Goal: Task Accomplishment & Management: Use online tool/utility

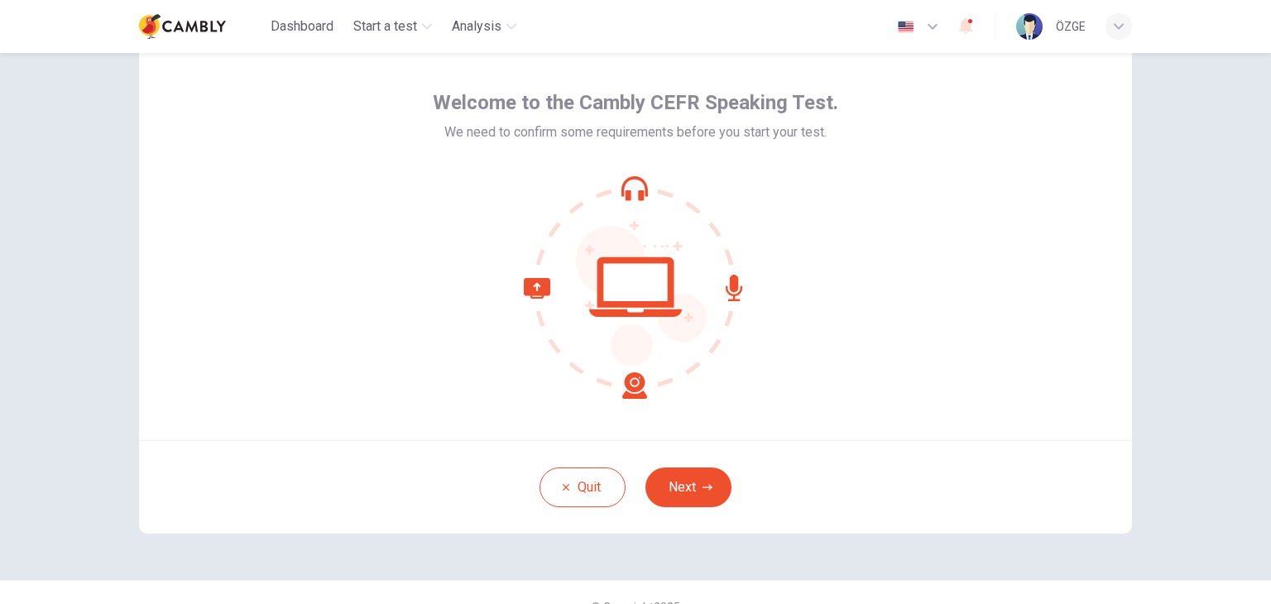
scroll to position [83, 0]
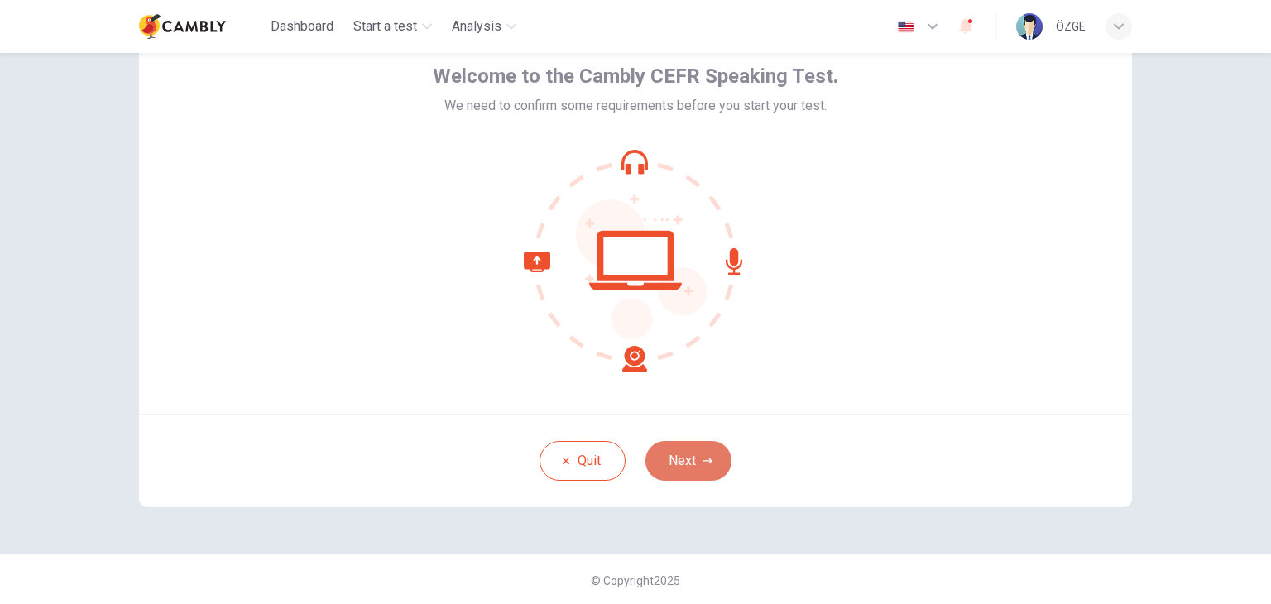
click at [682, 462] on button "Next" at bounding box center [688, 461] width 86 height 40
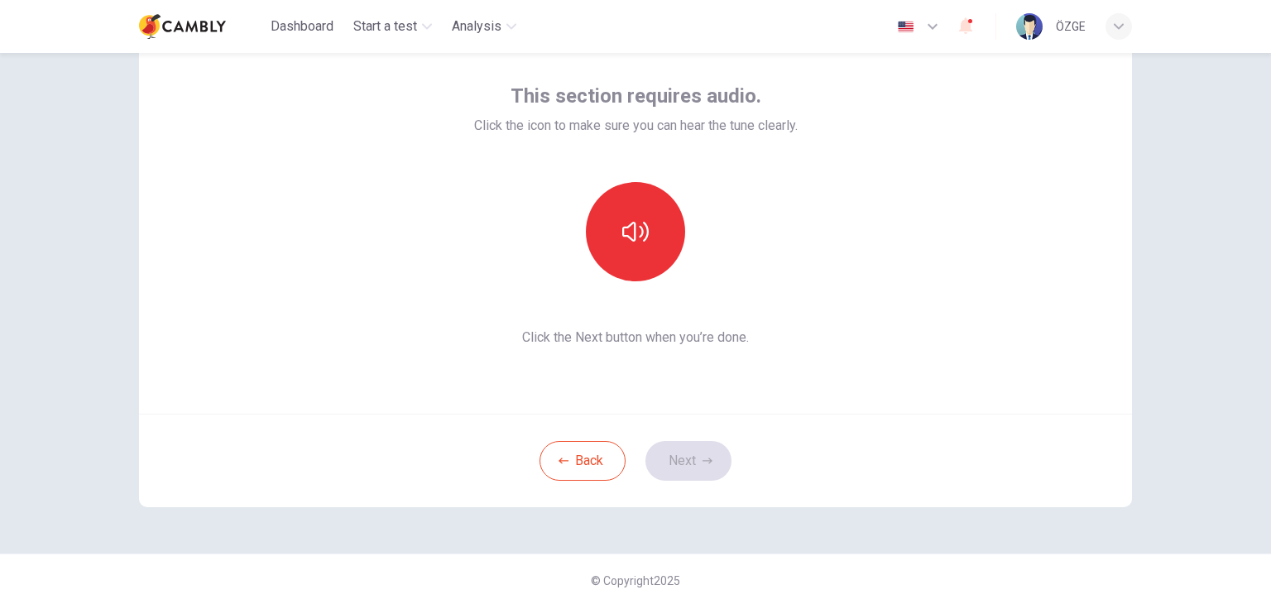
click at [679, 458] on div "Back Next" at bounding box center [635, 460] width 993 height 93
click at [619, 248] on button "button" at bounding box center [635, 231] width 99 height 99
click at [692, 462] on button "Next" at bounding box center [688, 461] width 86 height 40
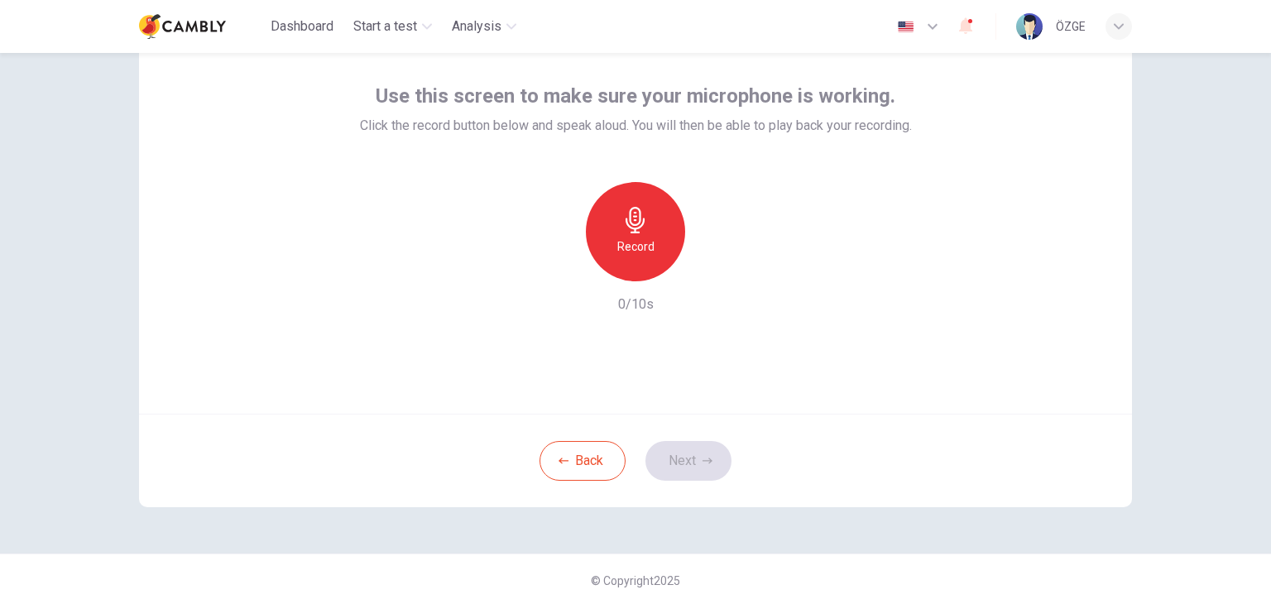
click at [629, 234] on div "Record" at bounding box center [635, 231] width 99 height 99
click at [645, 242] on div "Stop" at bounding box center [635, 231] width 99 height 99
click at [582, 455] on button "Back" at bounding box center [582, 461] width 86 height 40
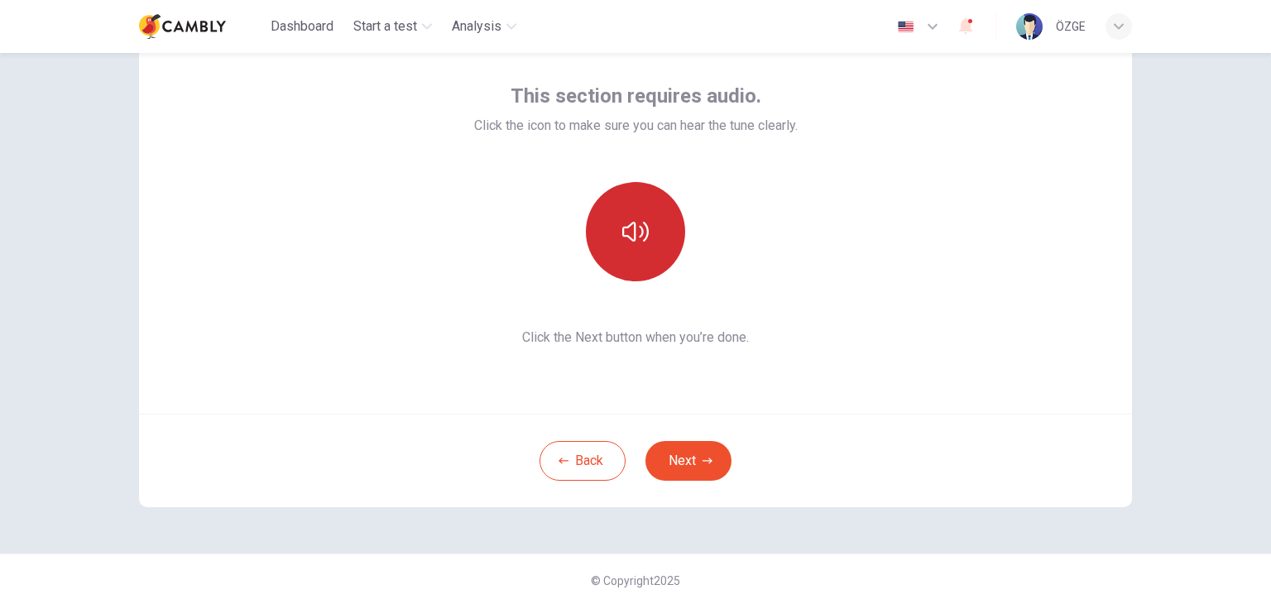
click at [628, 234] on icon "button" at bounding box center [635, 231] width 26 height 26
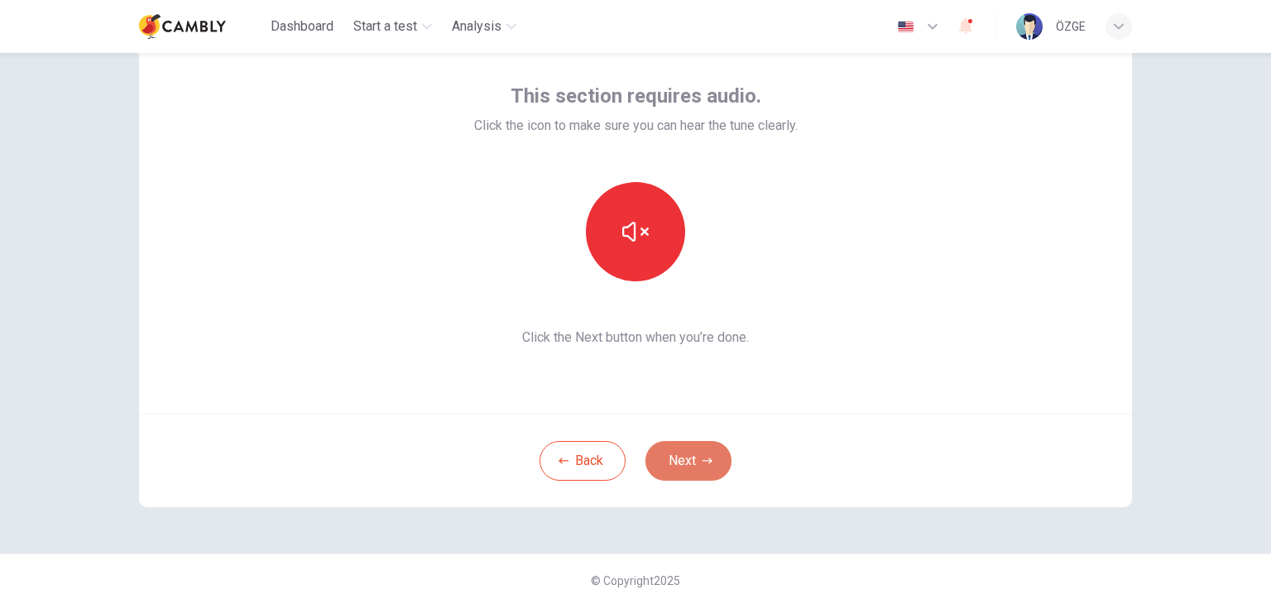
click at [702, 461] on icon "button" at bounding box center [707, 461] width 10 height 6
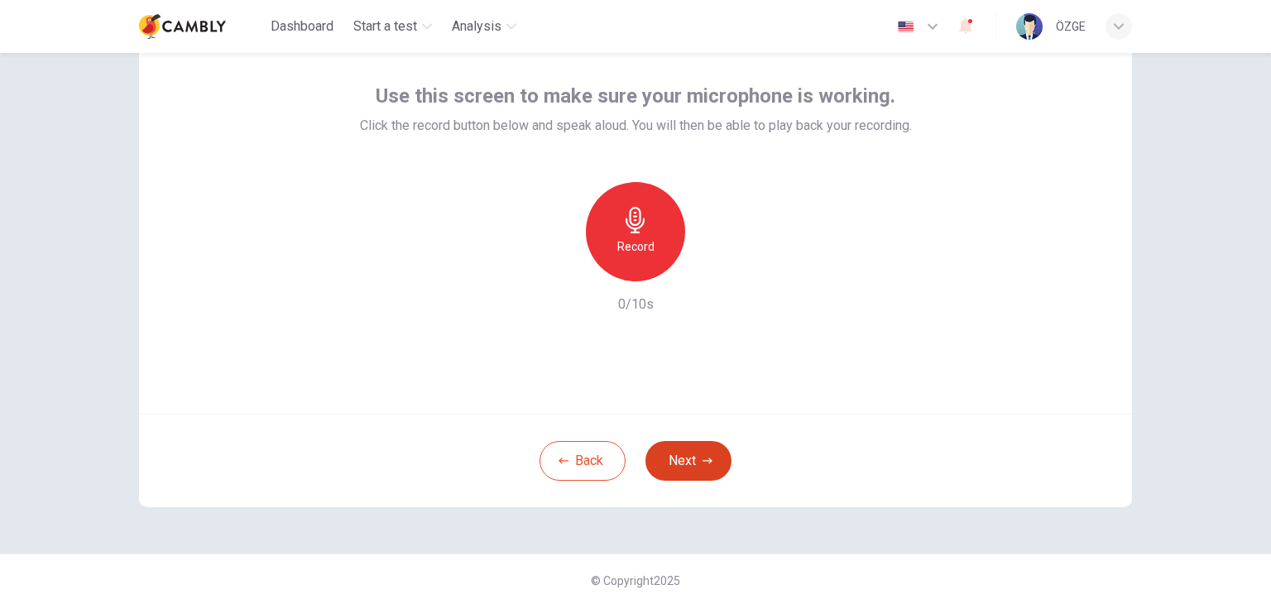
click at [702, 459] on icon "button" at bounding box center [707, 461] width 10 height 10
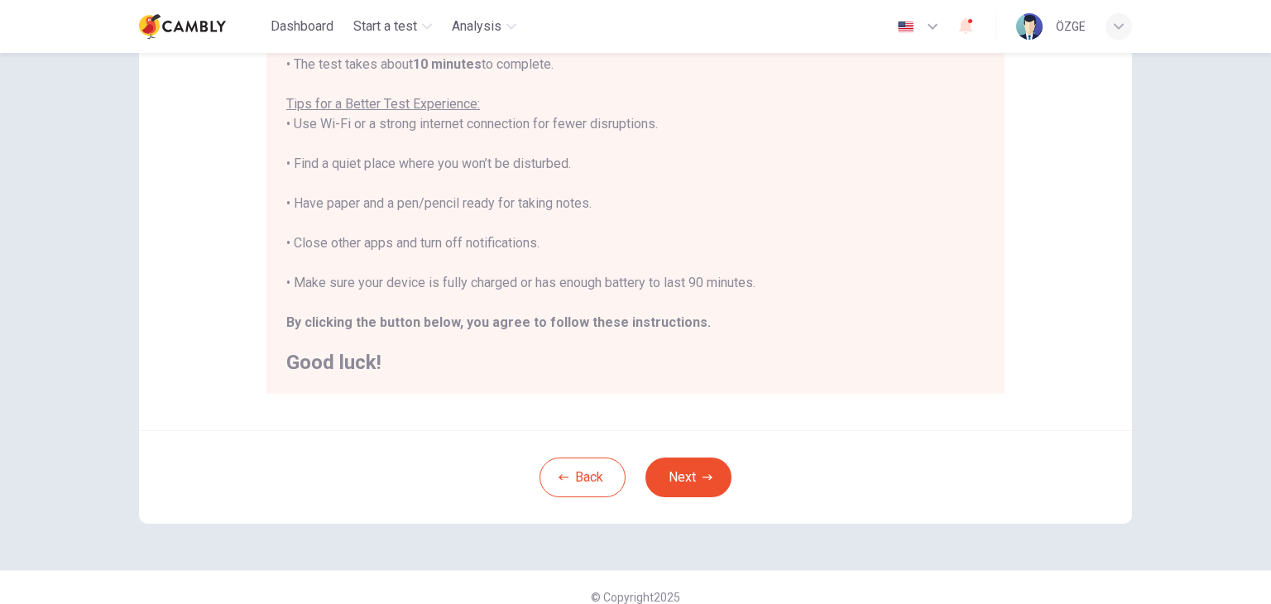
scroll to position [316, 0]
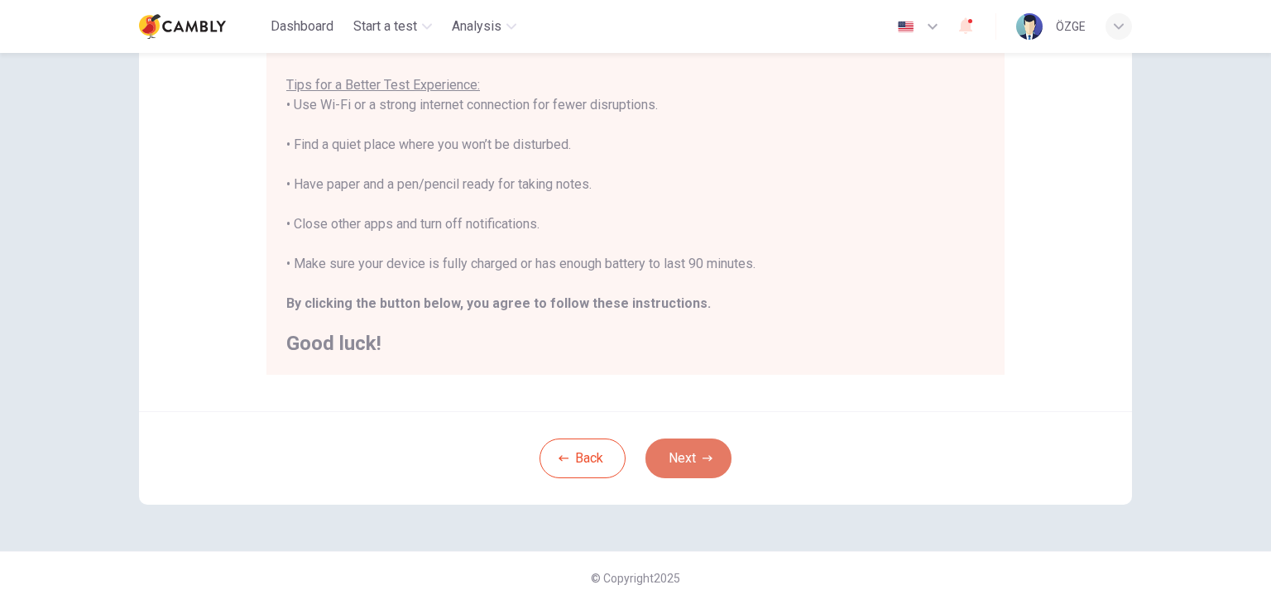
click at [706, 449] on button "Next" at bounding box center [688, 458] width 86 height 40
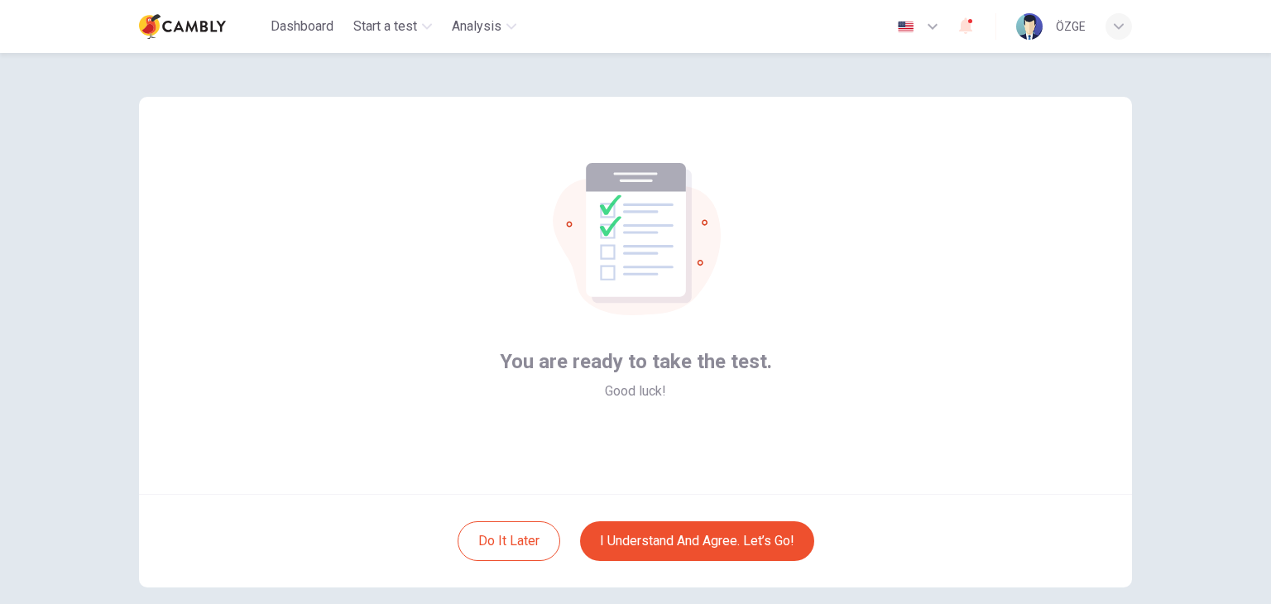
scroll to position [0, 0]
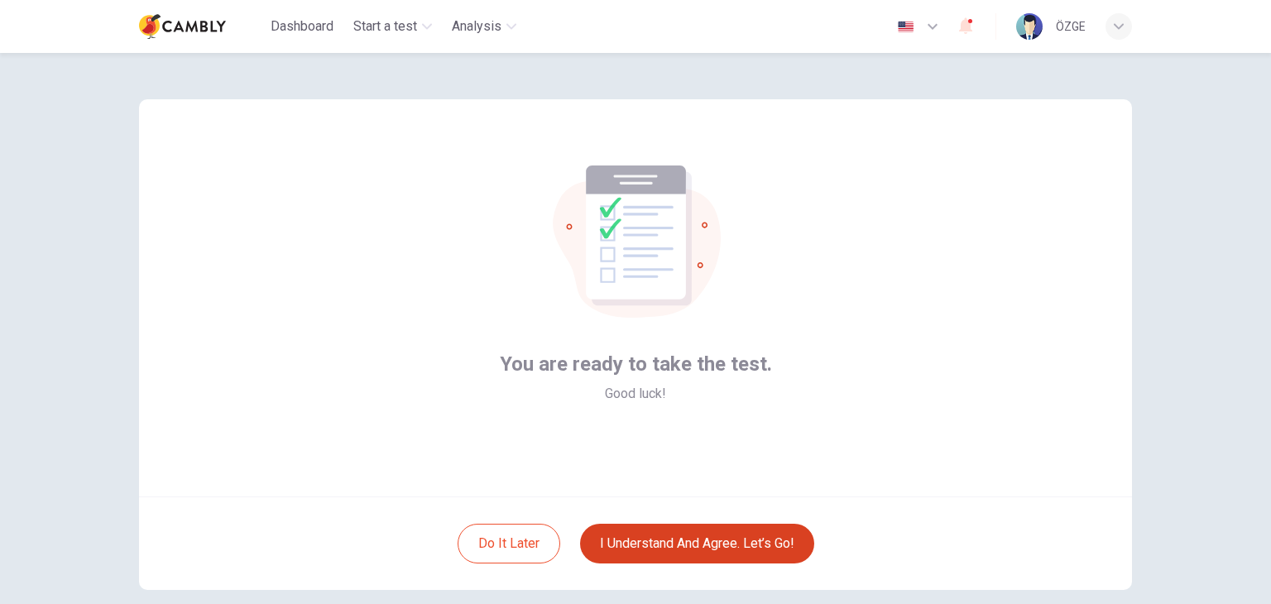
click at [657, 550] on button "I understand and agree. Let’s go!" at bounding box center [697, 544] width 234 height 40
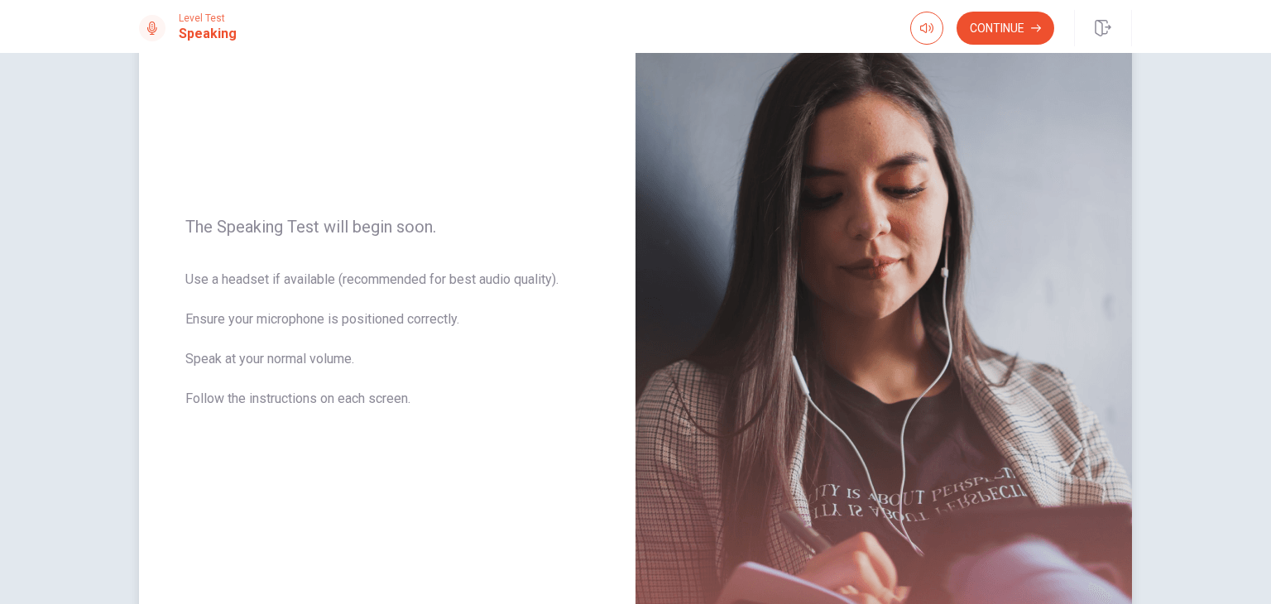
scroll to position [41, 0]
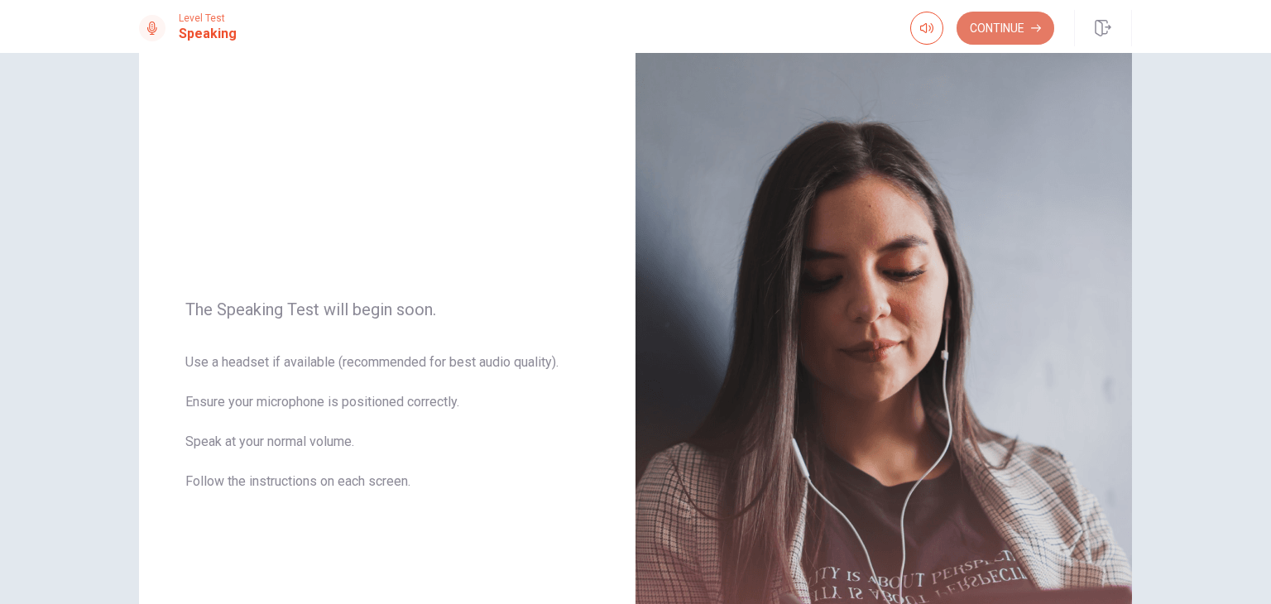
click at [1020, 32] on button "Continue" at bounding box center [1005, 28] width 98 height 33
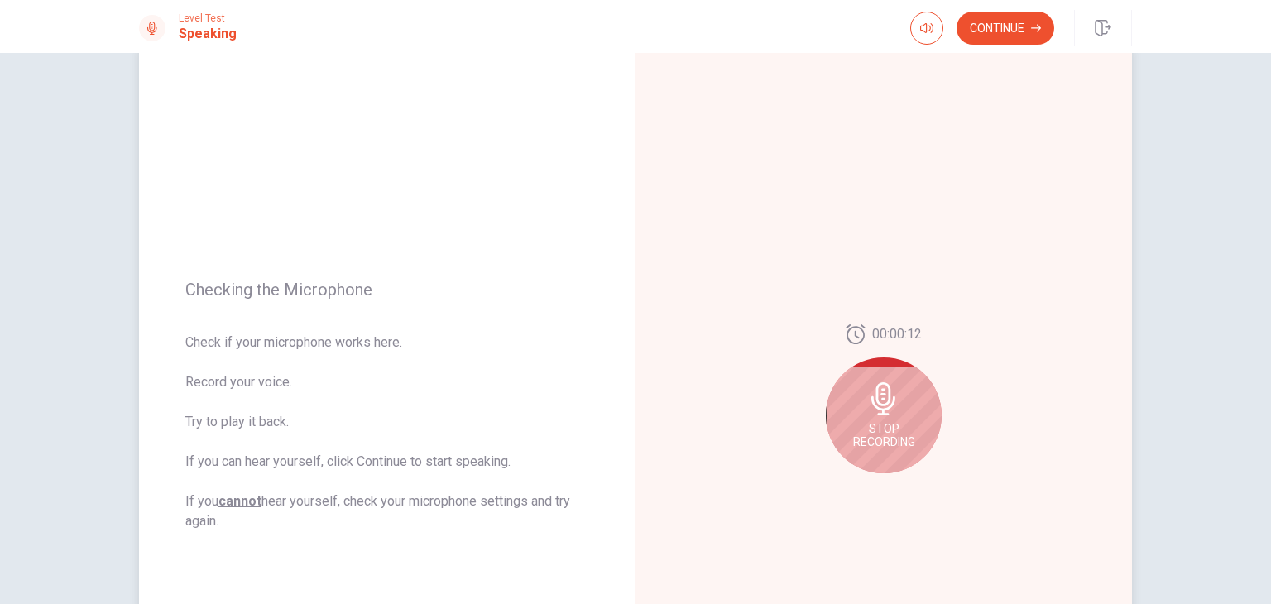
scroll to position [124, 0]
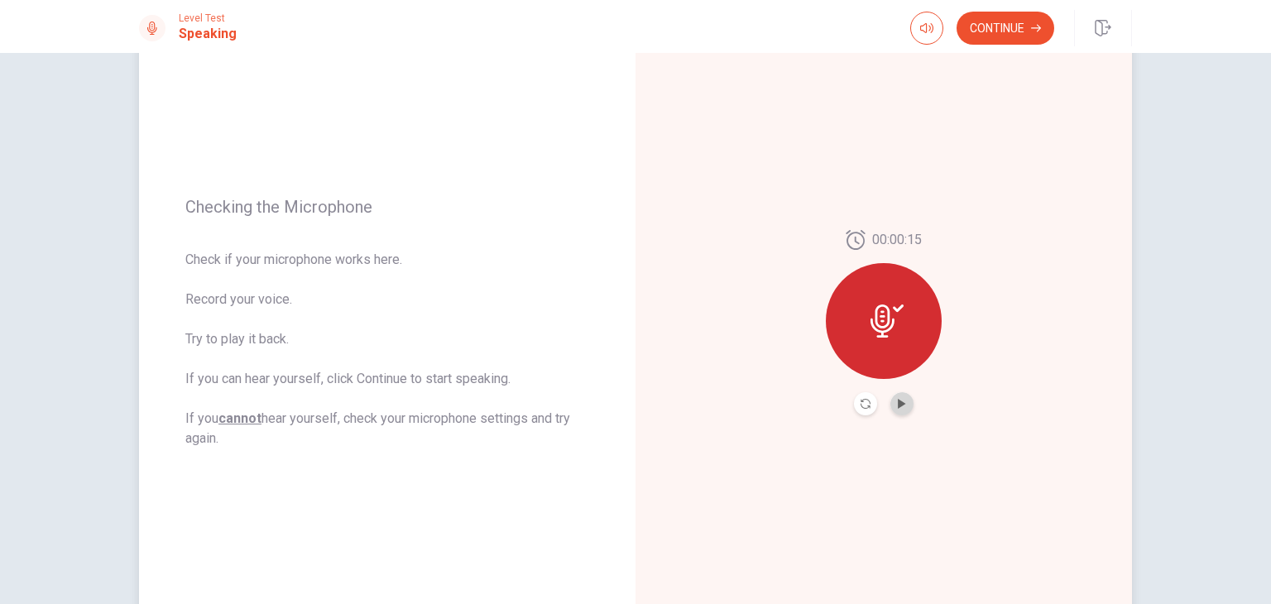
click at [903, 398] on button "Play Audio" at bounding box center [901, 403] width 23 height 23
click at [902, 403] on icon "Pause Audio" at bounding box center [902, 404] width 10 height 10
click at [1012, 21] on button "Continue" at bounding box center [1005, 28] width 98 height 33
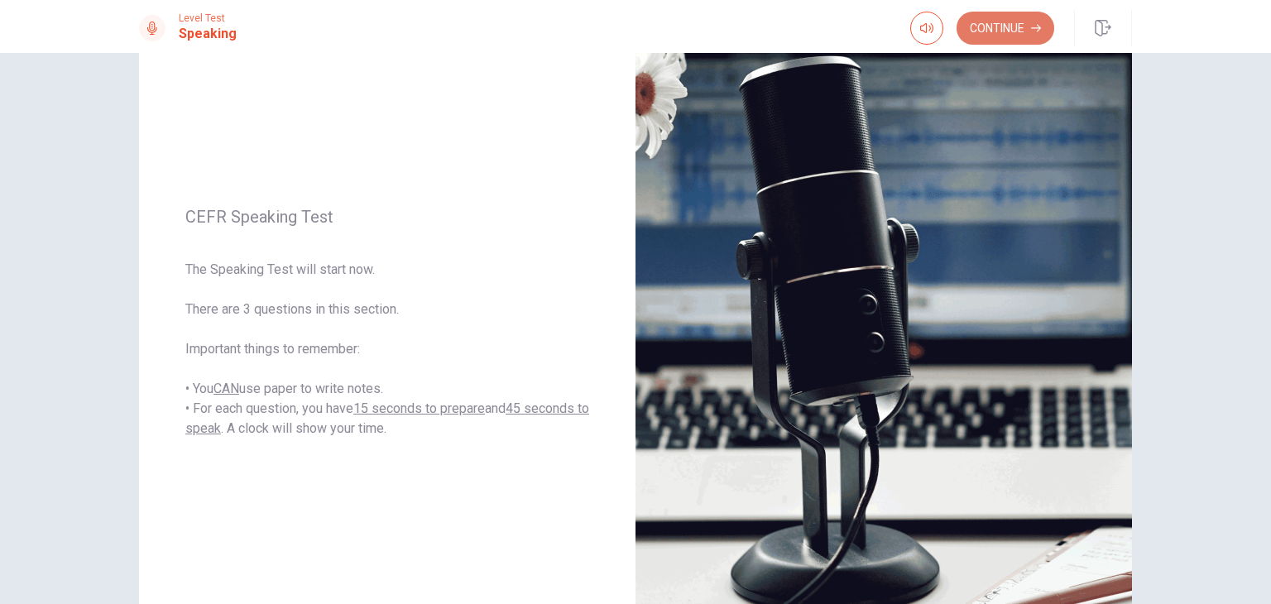
click at [1002, 25] on button "Continue" at bounding box center [1005, 28] width 98 height 33
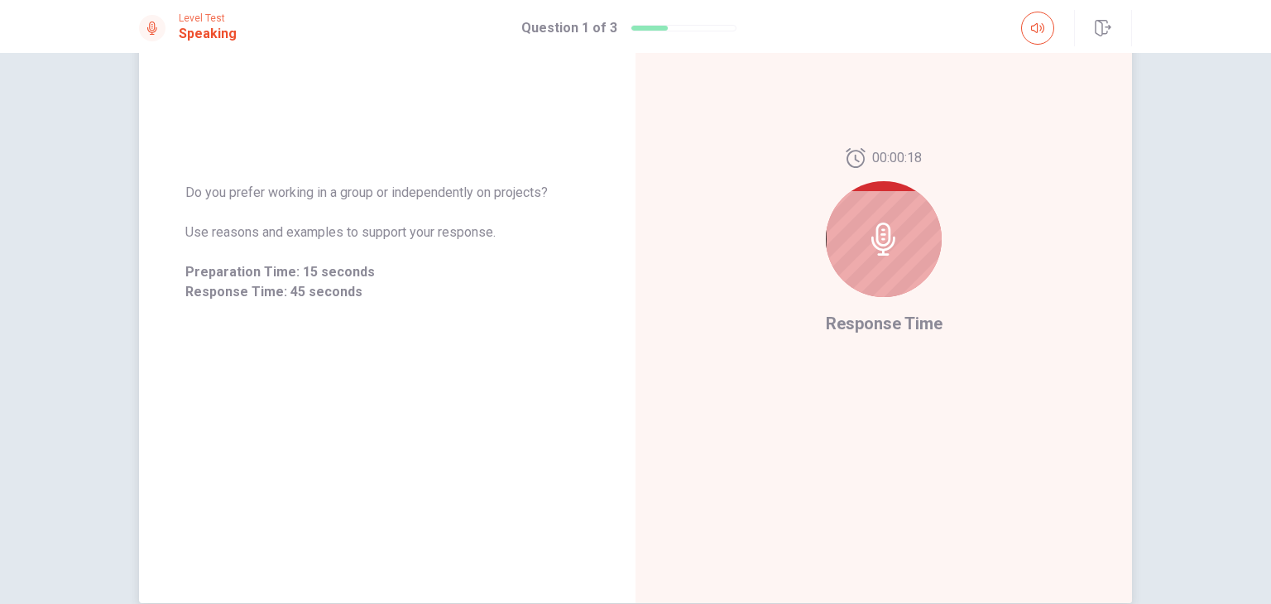
scroll to position [122, 0]
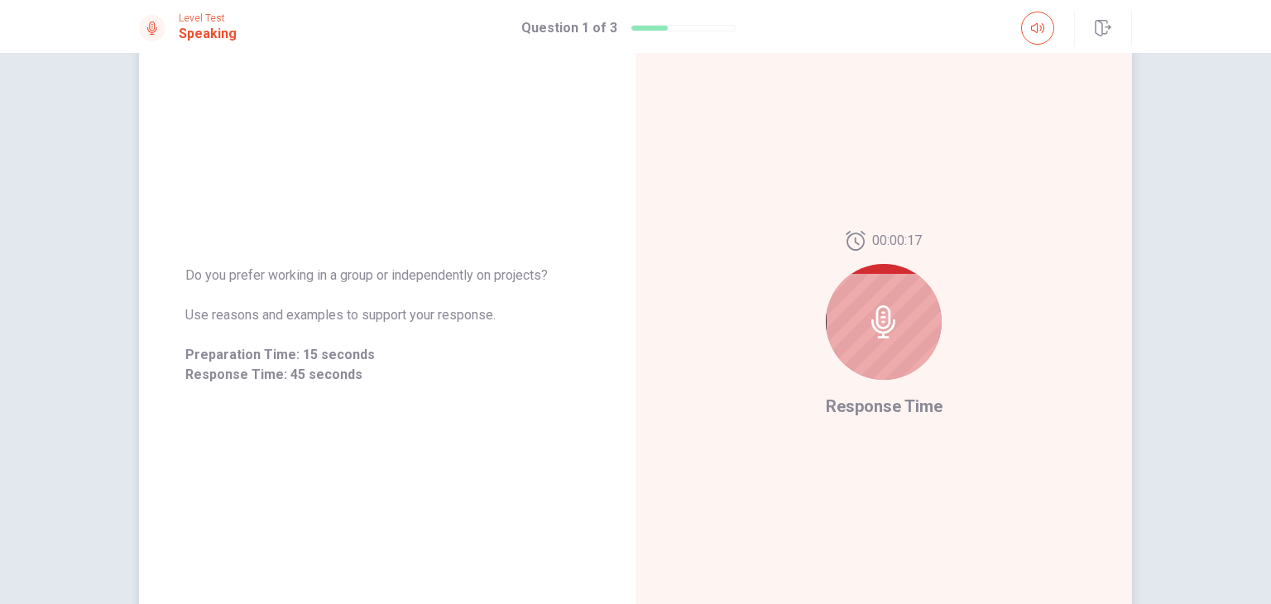
click at [896, 342] on div at bounding box center [884, 322] width 116 height 116
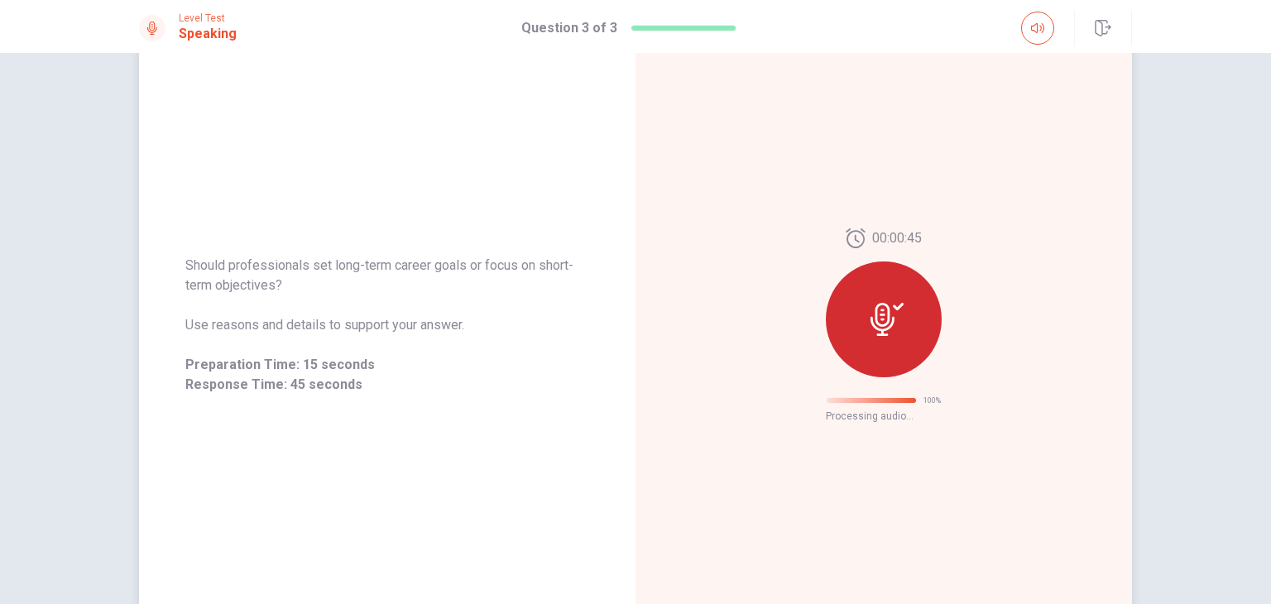
scroll to position [0, 0]
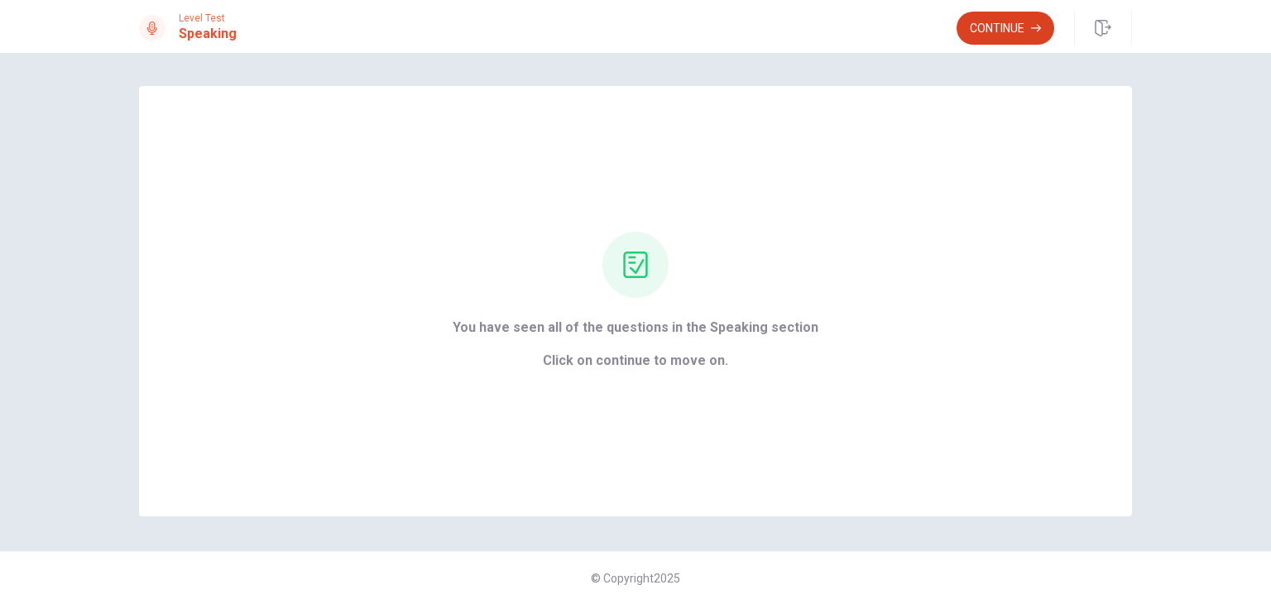
click at [999, 33] on button "Continue" at bounding box center [1005, 28] width 98 height 33
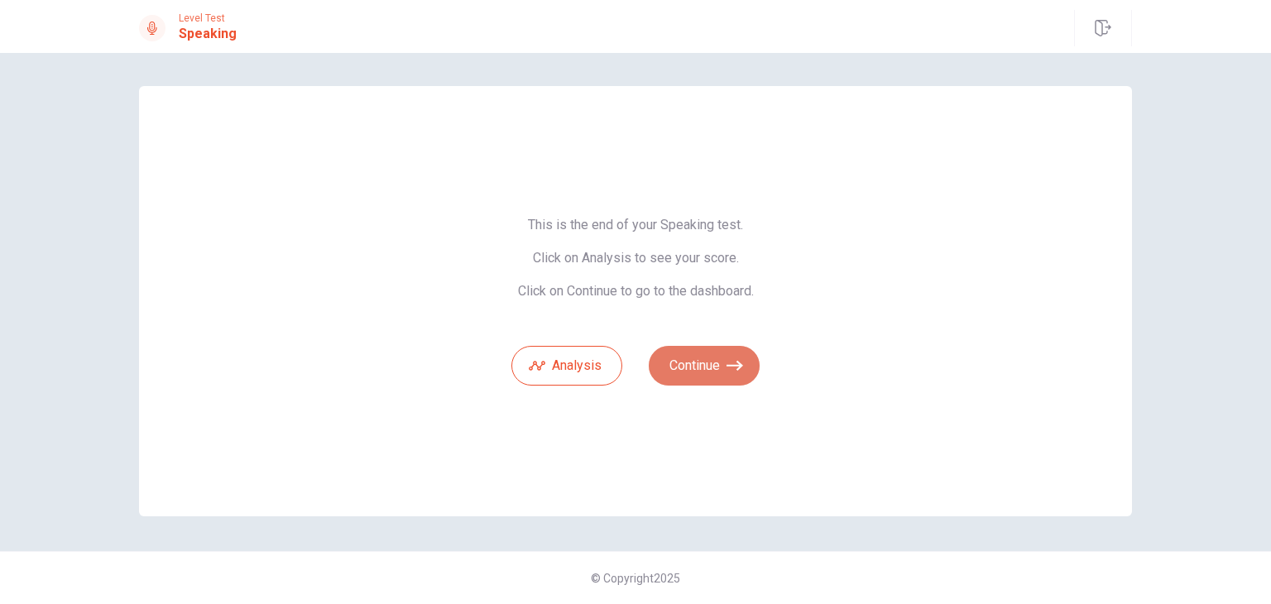
click at [701, 356] on button "Continue" at bounding box center [704, 366] width 111 height 40
